Goal: Navigation & Orientation: Find specific page/section

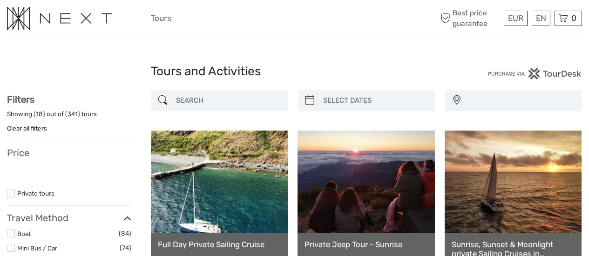
select select
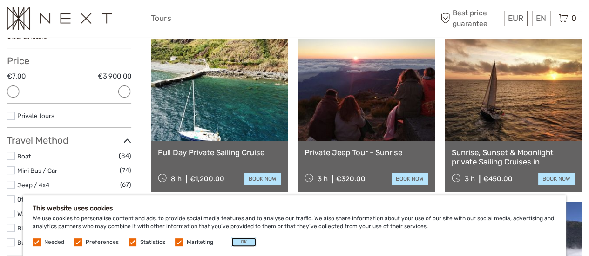
click at [239, 239] on button "OK" at bounding box center [243, 242] width 25 height 9
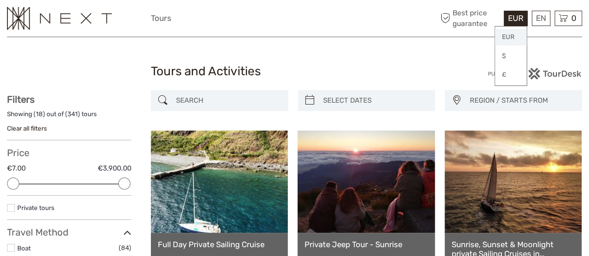
click at [507, 40] on link "EUR" at bounding box center [511, 37] width 32 height 17
click at [90, 11] on img at bounding box center [59, 18] width 105 height 23
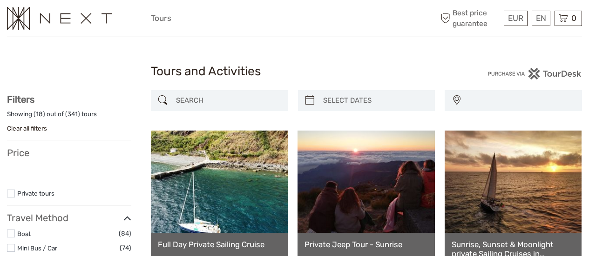
select select
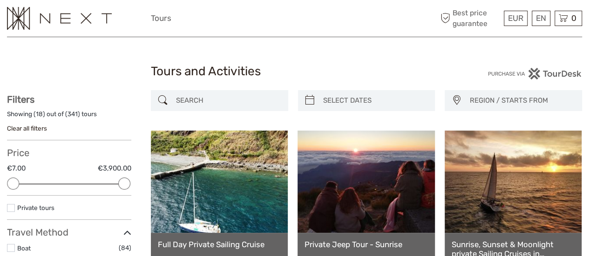
click at [82, 19] on img at bounding box center [59, 18] width 105 height 23
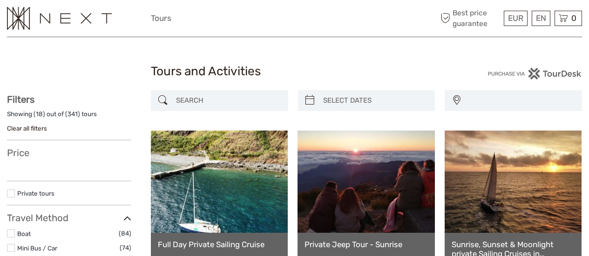
select select
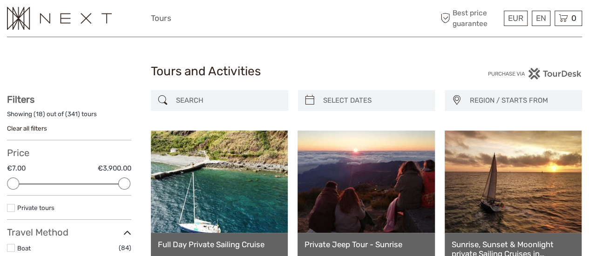
click at [32, 22] on img at bounding box center [59, 18] width 105 height 23
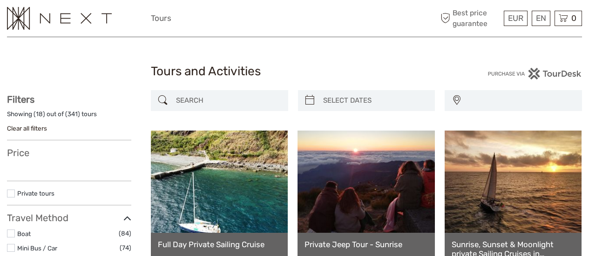
select select
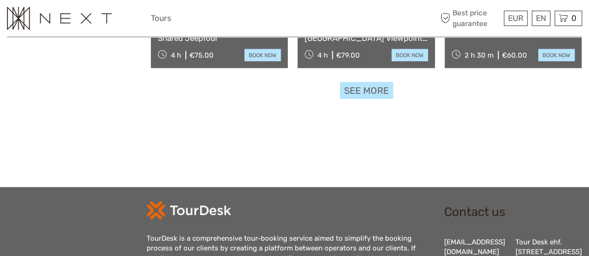
scroll to position [1156, 0]
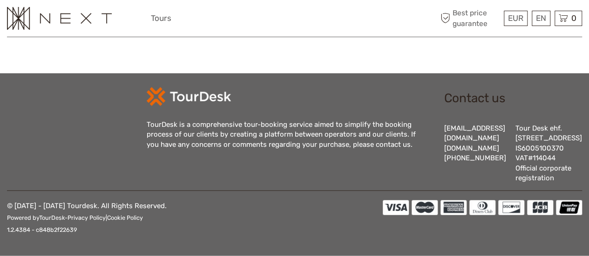
click at [203, 88] on img at bounding box center [189, 97] width 84 height 19
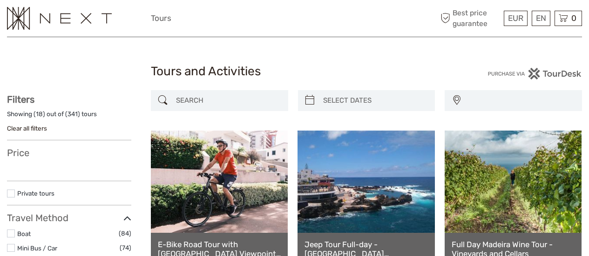
select select
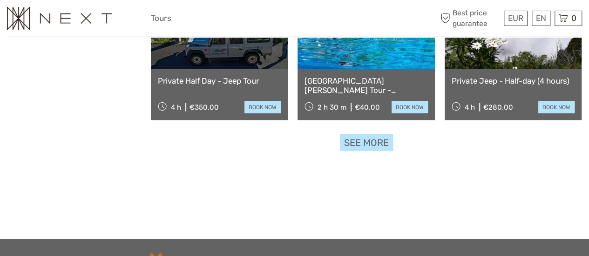
scroll to position [990, 0]
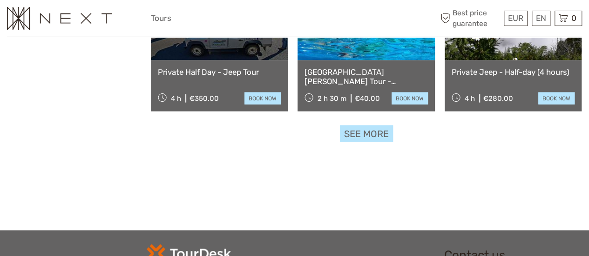
click at [380, 133] on link "See more" at bounding box center [366, 134] width 53 height 17
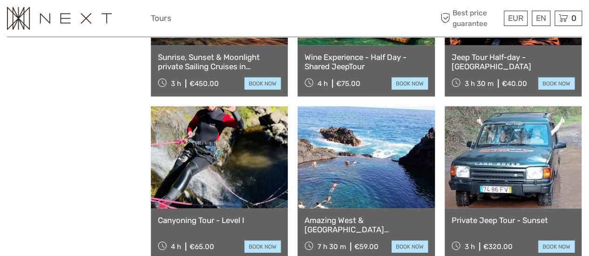
scroll to position [1171, 0]
